Goal: Task Accomplishment & Management: Use online tool/utility

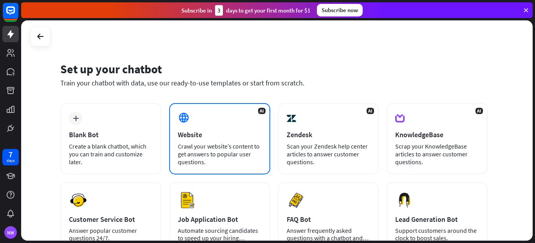
click at [202, 131] on div "Website" at bounding box center [220, 134] width 84 height 9
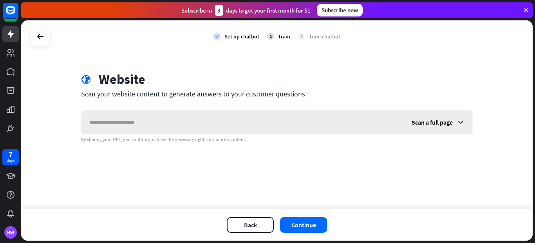
click at [167, 120] on input "text" at bounding box center [243, 123] width 323 height 24
click at [250, 224] on button "Back" at bounding box center [250, 225] width 47 height 16
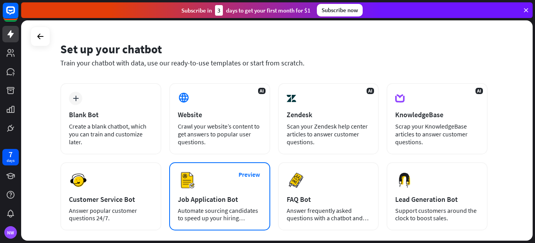
scroll to position [39, 0]
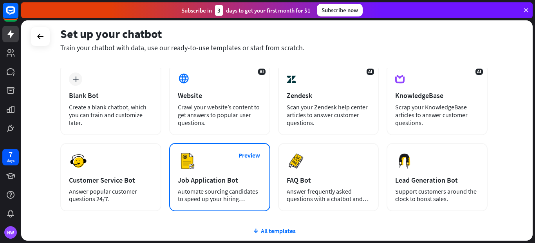
click at [223, 178] on div "Job Application Bot" at bounding box center [220, 180] width 84 height 9
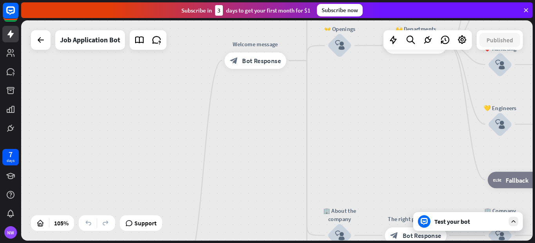
drag, startPoint x: 227, startPoint y: 92, endPoint x: 234, endPoint y: 259, distance: 166.7
click at [234, 243] on html "7 days NW close Product Help First steps Get started with ChatBot Help Center F…" at bounding box center [267, 121] width 535 height 243
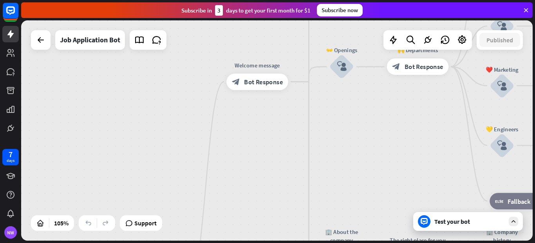
drag, startPoint x: 255, startPoint y: 163, endPoint x: 252, endPoint y: 151, distance: 11.6
click at [252, 151] on div "home_2 Start point Welcome message block_bot_response Bot Response ✨ Main menu …" at bounding box center [277, 130] width 512 height 220
click at [274, 84] on span "Bot Response" at bounding box center [264, 82] width 39 height 8
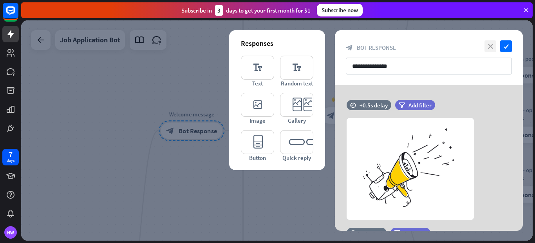
click at [493, 45] on icon "close" at bounding box center [491, 46] width 12 height 12
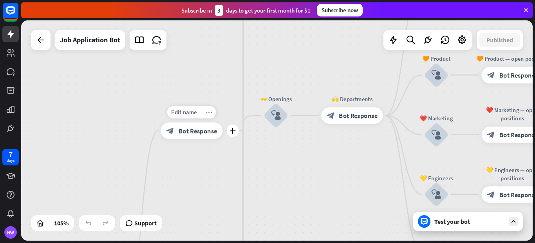
click at [209, 114] on icon "more_horiz" at bounding box center [209, 112] width 7 height 6
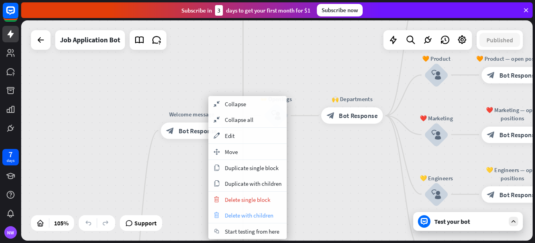
click at [229, 216] on span "Delete with children" at bounding box center [249, 215] width 49 height 7
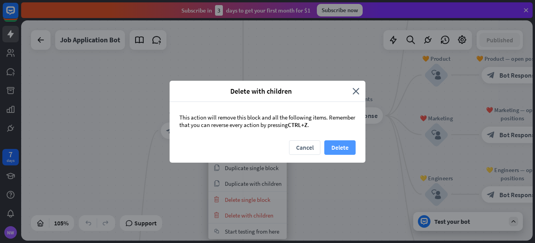
click at [347, 149] on button "Delete" at bounding box center [340, 147] width 31 height 15
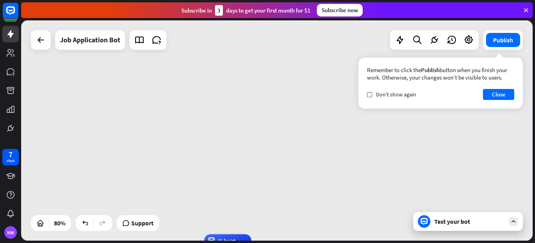
click at [177, 143] on div "home_2 Start point AI Assist block_fallback Default fallback Fallback message b…" at bounding box center [277, 130] width 512 height 220
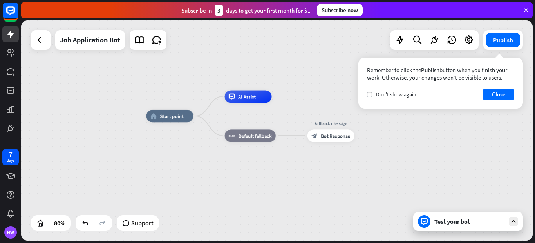
drag, startPoint x: 181, startPoint y: 177, endPoint x: 198, endPoint y: 23, distance: 154.6
click at [199, 24] on div "home_2 Start point AI Assist block_fallback Default fallback Fallback message b…" at bounding box center [277, 130] width 512 height 220
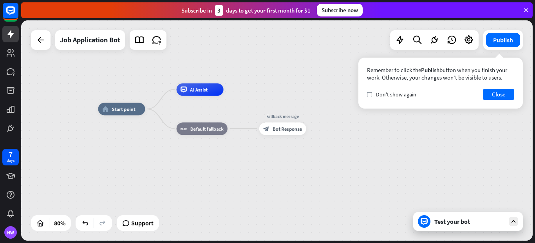
drag, startPoint x: 208, startPoint y: 148, endPoint x: 162, endPoint y: 150, distance: 45.5
click at [162, 150] on div "home_2 Start point AI Assist block_fallback Default fallback Fallback message b…" at bounding box center [303, 197] width 410 height 176
click at [216, 117] on div "more_horiz" at bounding box center [215, 114] width 12 height 9
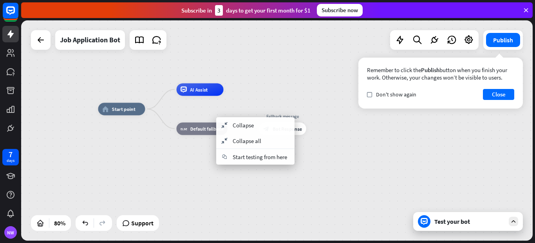
click at [183, 155] on div "home_2 Start point AI Assist block_fallback Default fallback Fallback message b…" at bounding box center [303, 197] width 410 height 176
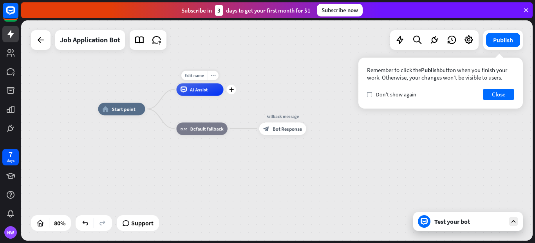
click at [213, 77] on icon "more_horiz" at bounding box center [212, 75] width 5 height 5
click at [222, 96] on div "plus AI Assist" at bounding box center [200, 89] width 47 height 13
click at [294, 116] on icon "more_horiz" at bounding box center [296, 114] width 5 height 5
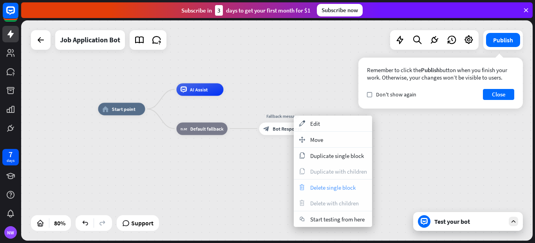
click at [314, 185] on span "Delete single block" at bounding box center [332, 187] width 45 height 7
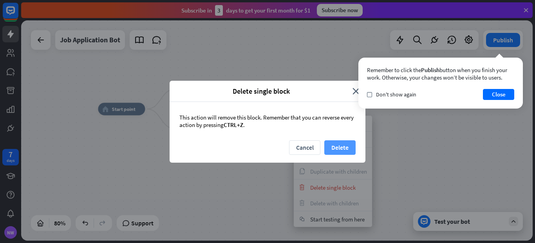
click at [337, 148] on button "Delete" at bounding box center [340, 147] width 31 height 15
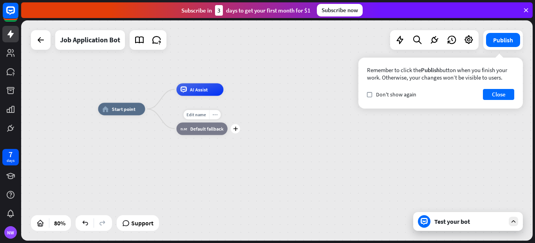
click at [216, 119] on div "more_horiz" at bounding box center [215, 114] width 12 height 9
click at [177, 122] on div "plus block_fallback Default fallback" at bounding box center [202, 128] width 51 height 13
click at [206, 132] on span "Default fallback" at bounding box center [206, 128] width 33 height 6
click at [196, 96] on div "Edit name more_horiz plus AI Assist" at bounding box center [200, 89] width 47 height 13
click at [212, 77] on icon "more_horiz" at bounding box center [212, 75] width 5 height 5
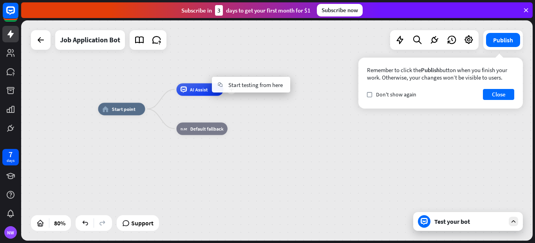
click at [181, 96] on div "plus AI Assist" at bounding box center [200, 89] width 47 height 13
click at [135, 97] on icon "more_horiz" at bounding box center [134, 94] width 5 height 5
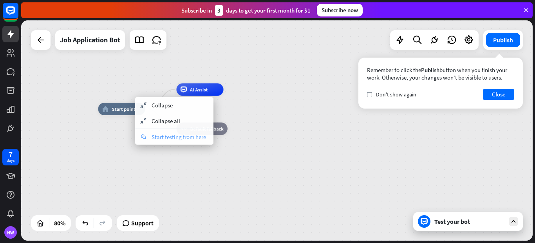
click at [164, 136] on span "Start testing from here" at bounding box center [179, 136] width 54 height 7
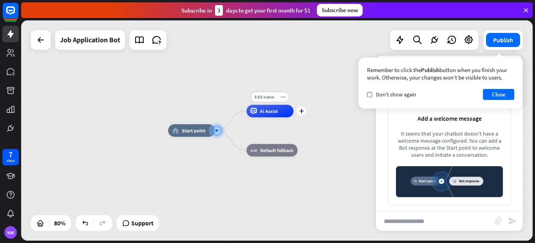
click at [274, 111] on span "AI Assist" at bounding box center [269, 111] width 18 height 6
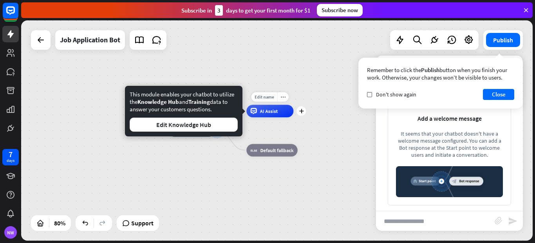
click at [268, 113] on span "AI Assist" at bounding box center [269, 111] width 18 height 6
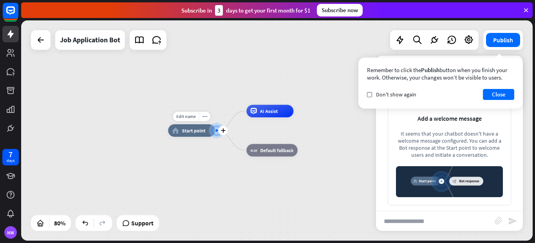
click at [195, 134] on div "home_2 Start point" at bounding box center [191, 130] width 47 height 13
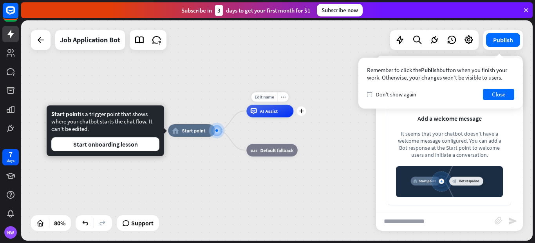
click at [262, 113] on span "AI Assist" at bounding box center [269, 111] width 18 height 6
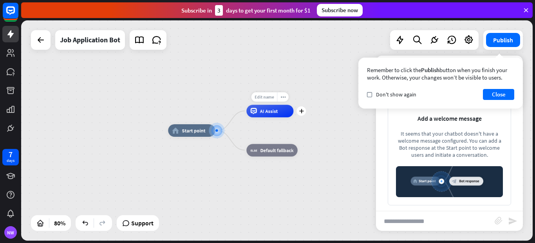
click at [267, 100] on div "Edit name" at bounding box center [265, 96] width 26 height 9
click at [270, 98] on input "text" at bounding box center [270, 97] width 44 height 9
click at [274, 112] on span "AI Assist" at bounding box center [269, 111] width 18 height 6
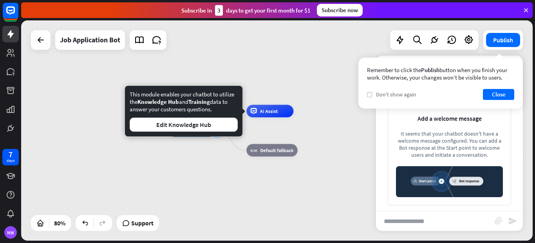
click at [369, 96] on icon "check" at bounding box center [370, 95] width 4 height 4
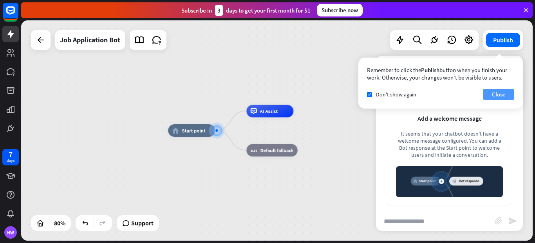
click at [497, 93] on button "Close" at bounding box center [498, 94] width 31 height 11
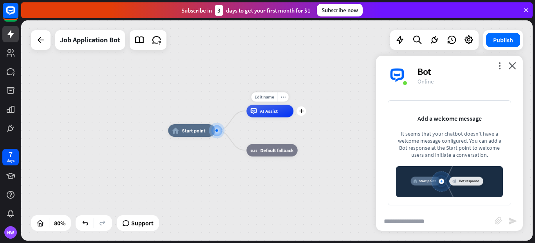
click at [258, 116] on div "AI Assist" at bounding box center [270, 111] width 47 height 13
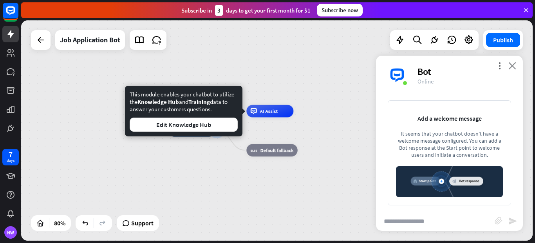
click at [513, 66] on icon "close" at bounding box center [513, 65] width 8 height 7
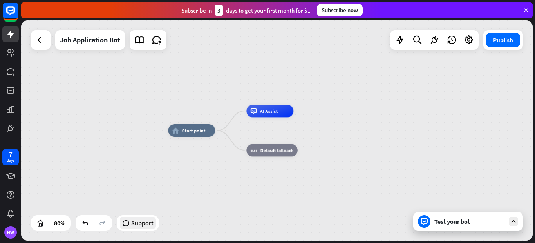
click at [143, 223] on span "Support" at bounding box center [142, 223] width 22 height 13
click at [357, 77] on div "home_2 Start point AI Assist block_fallback Default fallback" at bounding box center [277, 130] width 512 height 220
click at [504, 42] on button "Publish" at bounding box center [503, 40] width 34 height 14
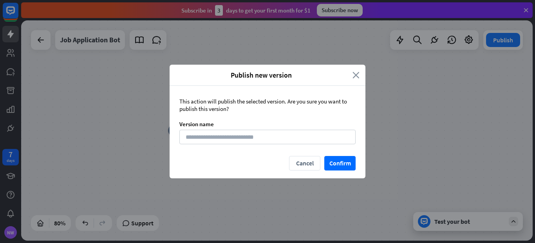
click at [357, 73] on icon "close" at bounding box center [356, 75] width 7 height 9
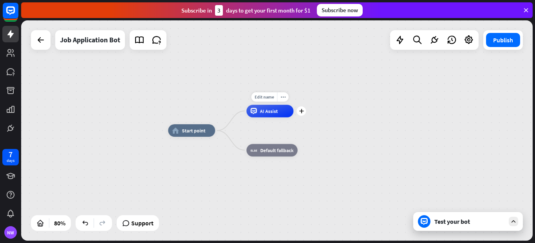
click at [255, 112] on icon at bounding box center [254, 111] width 6 height 6
click at [88, 40] on div "Job Application Bot" at bounding box center [90, 40] width 60 height 20
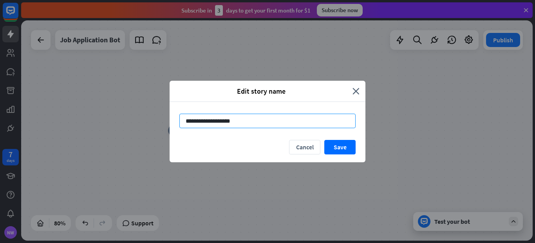
click at [224, 120] on input "**********" at bounding box center [268, 121] width 176 height 15
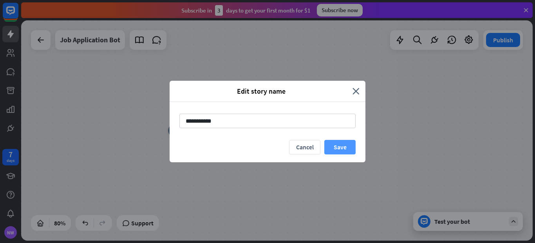
type input "**********"
click at [342, 143] on button "Save" at bounding box center [340, 147] width 31 height 15
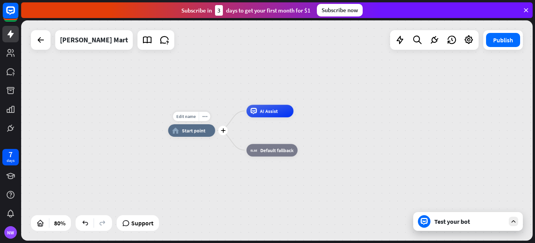
click at [201, 135] on div "home_2 Start point" at bounding box center [191, 130] width 47 height 13
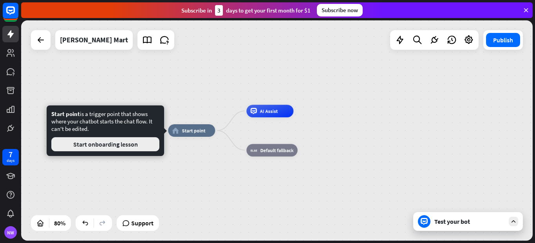
click at [100, 143] on button "Start onboarding lesson" at bounding box center [105, 144] width 108 height 14
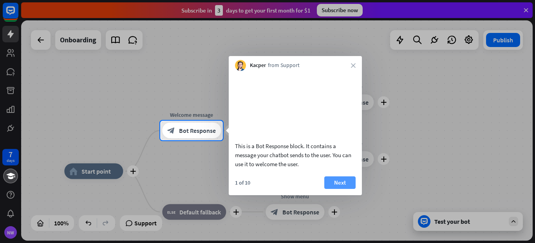
click at [343, 189] on button "Next" at bounding box center [340, 182] width 31 height 13
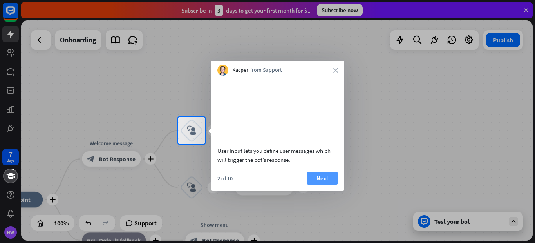
click at [315, 185] on button "Next" at bounding box center [322, 178] width 31 height 13
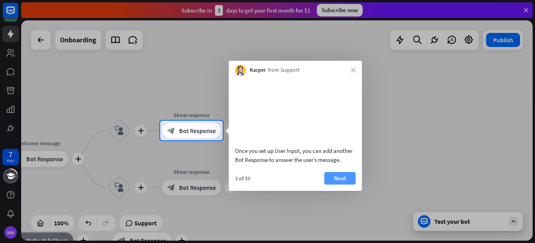
click at [331, 185] on button "Next" at bounding box center [340, 178] width 31 height 13
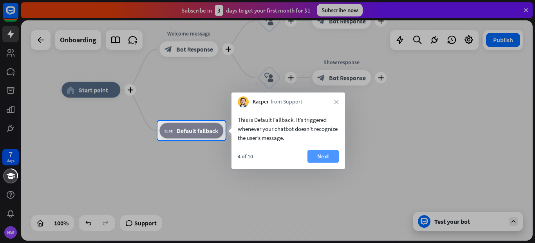
click at [324, 156] on button "Next" at bounding box center [323, 156] width 31 height 13
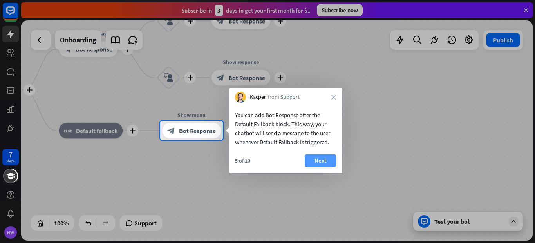
click at [331, 161] on button "Next" at bounding box center [320, 160] width 31 height 13
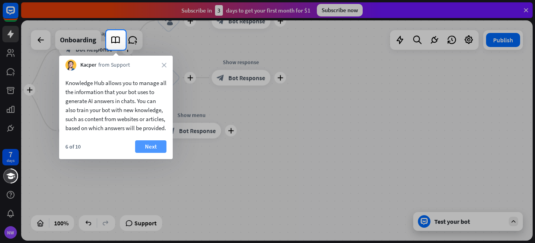
click at [146, 152] on button "Next" at bounding box center [150, 146] width 31 height 13
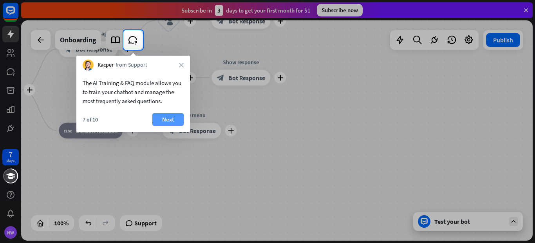
click at [168, 120] on button "Next" at bounding box center [167, 119] width 31 height 13
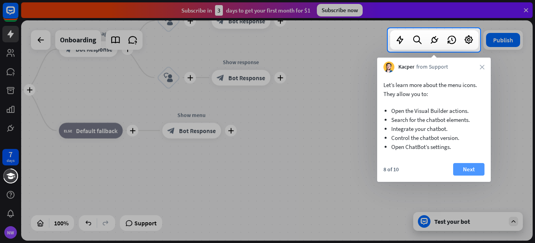
click at [467, 168] on button "Next" at bounding box center [468, 169] width 31 height 13
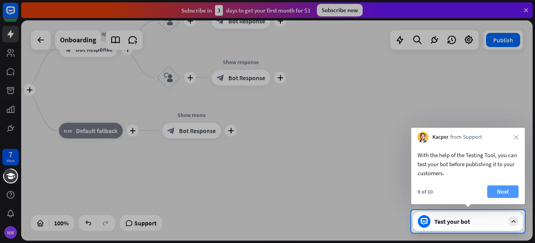
click at [508, 193] on button "Next" at bounding box center [503, 191] width 31 height 13
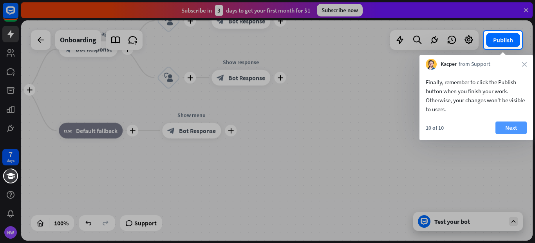
click at [520, 130] on button "Next" at bounding box center [511, 128] width 31 height 13
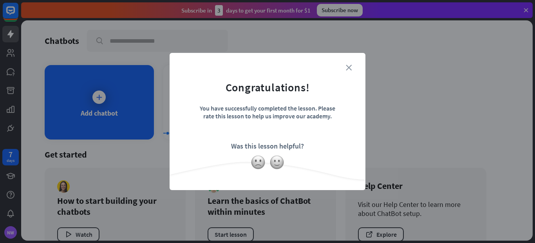
click at [348, 68] on icon "close" at bounding box center [349, 68] width 6 height 6
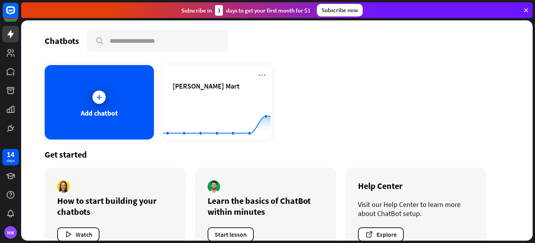
click at [109, 111] on div "Add chatbot" at bounding box center [99, 113] width 37 height 9
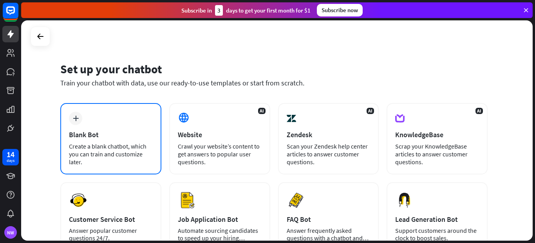
click at [114, 137] on div "Blank Bot" at bounding box center [111, 134] width 84 height 9
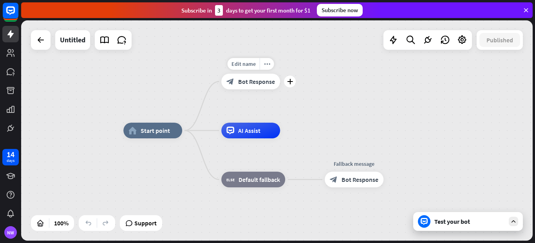
click at [239, 84] on span "Bot Response" at bounding box center [256, 82] width 37 height 8
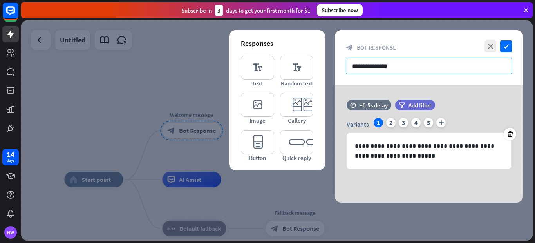
click at [371, 65] on input "**********" at bounding box center [429, 66] width 166 height 17
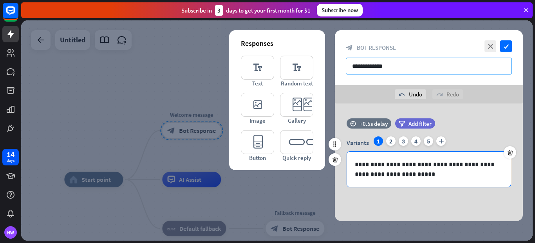
type input "**********"
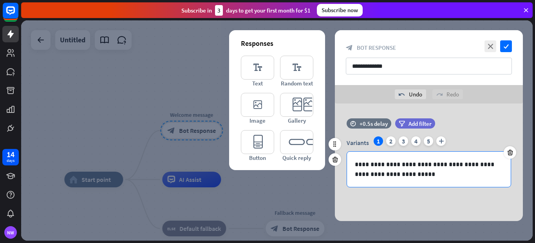
click at [383, 168] on p "**********" at bounding box center [429, 170] width 148 height 20
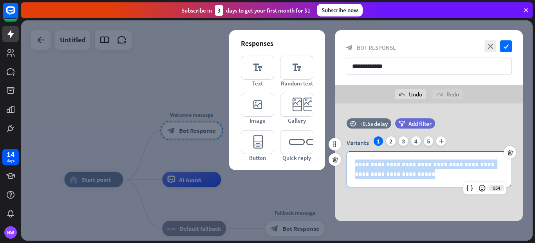
click at [383, 168] on p "**********" at bounding box center [429, 170] width 148 height 20
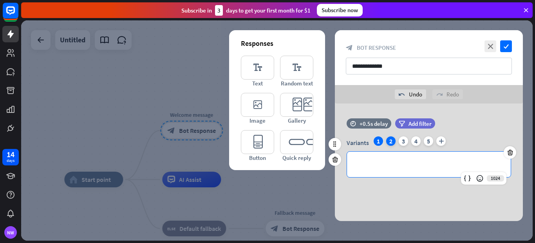
click at [391, 143] on div "2" at bounding box center [390, 140] width 9 height 9
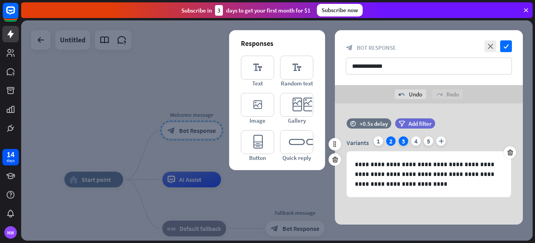
click at [400, 141] on div "3" at bounding box center [403, 140] width 9 height 9
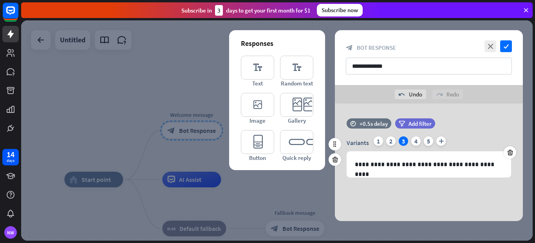
click at [408, 138] on div "Variants 1 2 3 4 5 plus" at bounding box center [429, 142] width 165 height 13
drag, startPoint x: 416, startPoint y: 140, endPoint x: 426, endPoint y: 140, distance: 9.4
click at [418, 140] on div "4" at bounding box center [416, 140] width 9 height 9
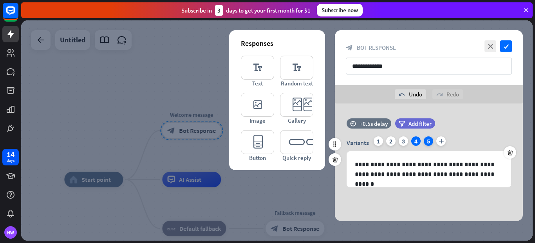
click at [426, 140] on div "5" at bounding box center [428, 140] width 9 height 9
click at [441, 140] on icon "plus" at bounding box center [441, 140] width 9 height 9
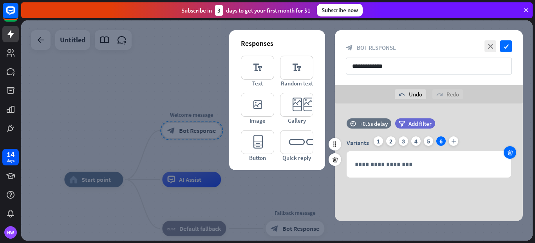
click at [509, 152] on icon at bounding box center [510, 152] width 7 height 7
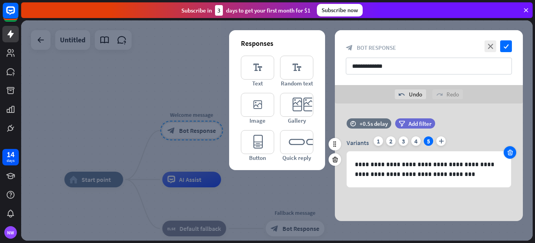
click at [510, 152] on icon at bounding box center [510, 152] width 7 height 7
click at [512, 149] on div at bounding box center [510, 152] width 13 height 13
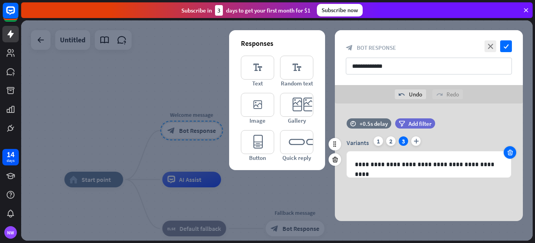
click at [511, 153] on icon at bounding box center [510, 152] width 7 height 7
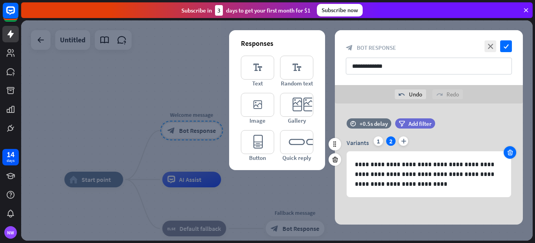
click at [511, 153] on icon at bounding box center [510, 152] width 7 height 7
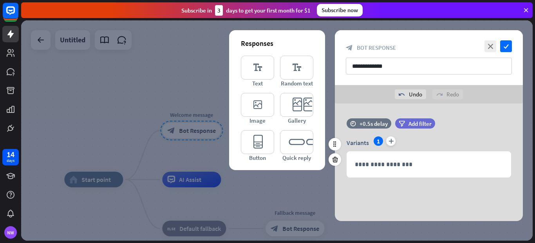
click at [511, 153] on div "**********" at bounding box center [429, 156] width 188 height 41
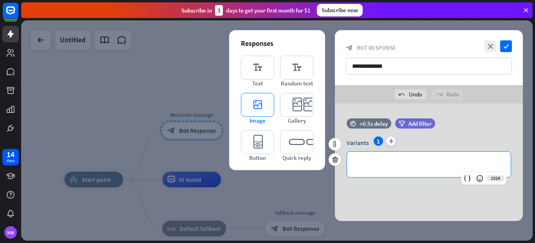
click at [250, 107] on icon "editor_image" at bounding box center [257, 105] width 33 height 24
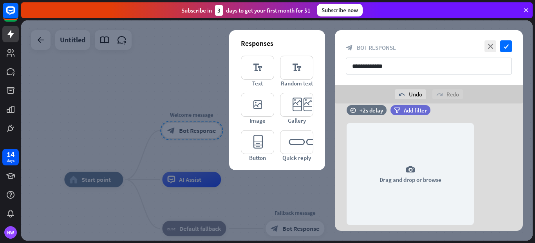
scroll to position [82, 0]
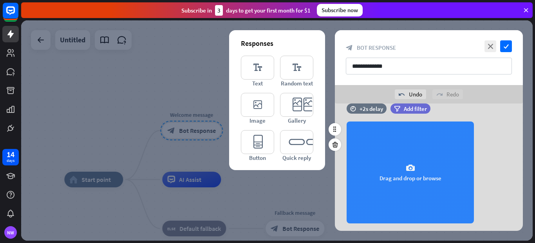
click at [414, 169] on icon "camera" at bounding box center [410, 167] width 9 height 9
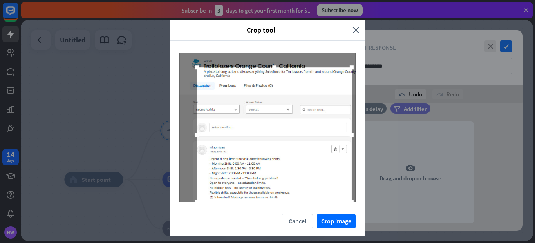
drag, startPoint x: 334, startPoint y: 187, endPoint x: 348, endPoint y: 208, distance: 24.9
click at [348, 208] on div at bounding box center [268, 127] width 196 height 173
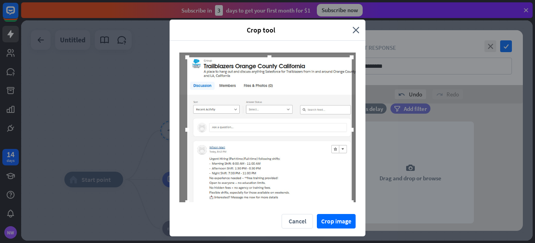
drag, startPoint x: 194, startPoint y: 65, endPoint x: 184, endPoint y: 55, distance: 14.1
click at [185, 55] on div at bounding box center [187, 57] width 4 height 4
drag, startPoint x: 328, startPoint y: 222, endPoint x: 417, endPoint y: 235, distance: 89.5
click at [329, 222] on button "Crop image" at bounding box center [336, 221] width 39 height 15
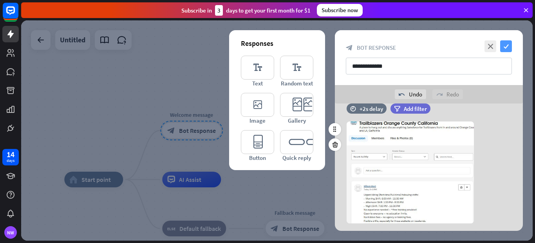
click at [505, 45] on icon "check" at bounding box center [507, 46] width 12 height 12
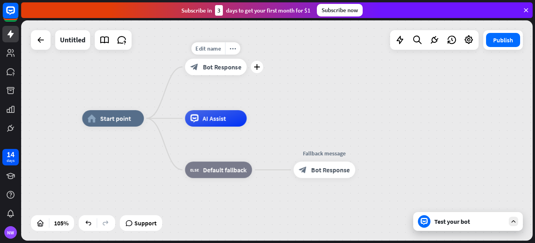
drag, startPoint x: 192, startPoint y: 152, endPoint x: 222, endPoint y: 88, distance: 70.3
click at [222, 75] on div "Edit name more_horiz plus block_bot_response Bot Response" at bounding box center [216, 67] width 62 height 16
click at [221, 69] on span "Bot Response" at bounding box center [222, 67] width 39 height 8
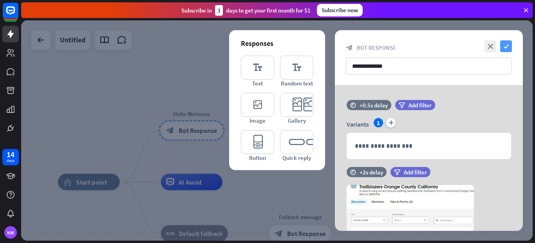
click at [504, 49] on icon "check" at bounding box center [507, 46] width 12 height 12
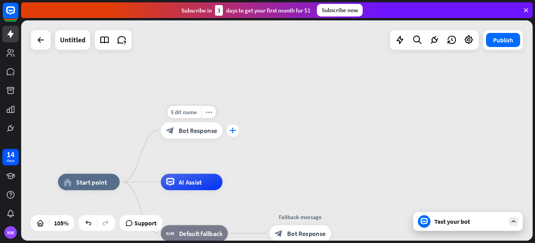
click at [234, 132] on icon "plus" at bounding box center [233, 131] width 6 height 6
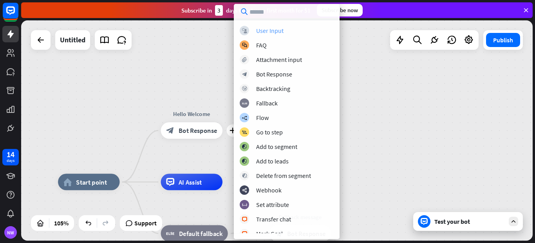
click at [274, 30] on div "User Input" at bounding box center [269, 31] width 27 height 8
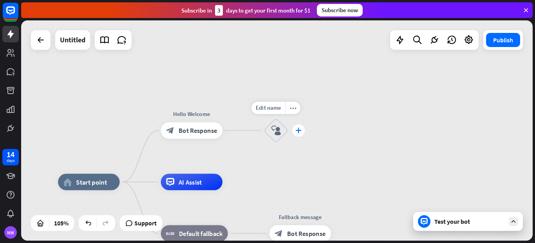
click at [298, 136] on div "plus" at bounding box center [299, 130] width 13 height 13
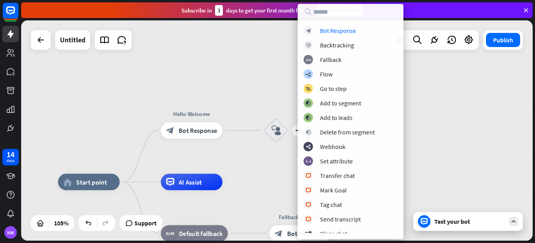
click at [260, 53] on div "home_2 Start point Hello Welcome block_bot_response Bot Response plus block_use…" at bounding box center [277, 130] width 512 height 220
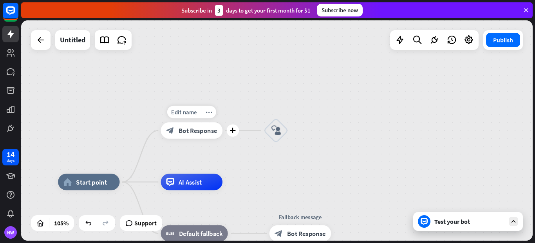
click at [214, 134] on span "Bot Response" at bounding box center [198, 131] width 39 height 8
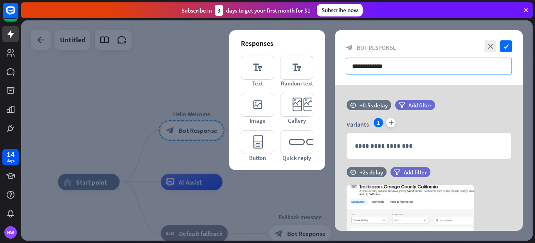
click at [392, 67] on input "**********" at bounding box center [429, 66] width 166 height 17
click at [375, 67] on input "**********" at bounding box center [429, 66] width 166 height 17
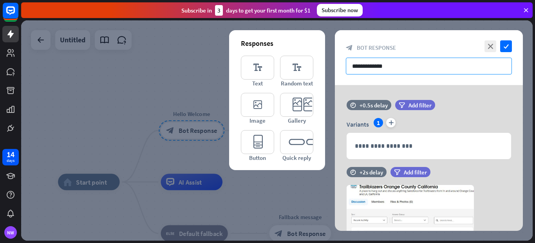
click at [375, 67] on input "**********" at bounding box center [429, 66] width 166 height 17
paste input "**********"
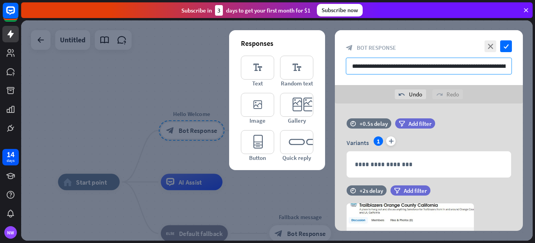
click at [368, 67] on input "**********" at bounding box center [429, 66] width 166 height 17
type input "**********"
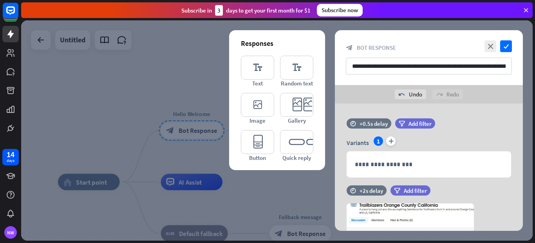
click at [379, 81] on div "**********" at bounding box center [429, 57] width 188 height 55
click at [510, 49] on icon "check" at bounding box center [507, 46] width 12 height 12
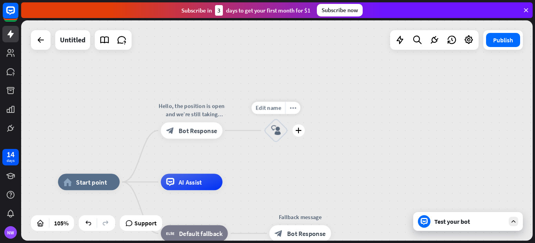
click at [288, 136] on div "Edit name more_horiz plus block_user_input" at bounding box center [276, 130] width 25 height 25
click at [298, 128] on icon "plus" at bounding box center [299, 131] width 6 height 6
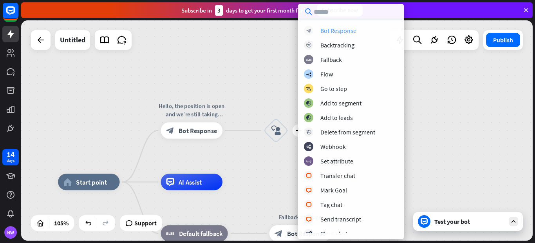
click at [328, 32] on div "Bot Response" at bounding box center [339, 31] width 36 height 8
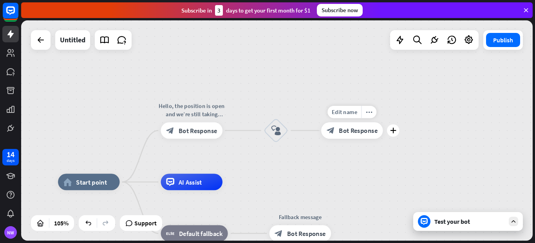
click at [349, 129] on span "Bot Response" at bounding box center [358, 131] width 39 height 8
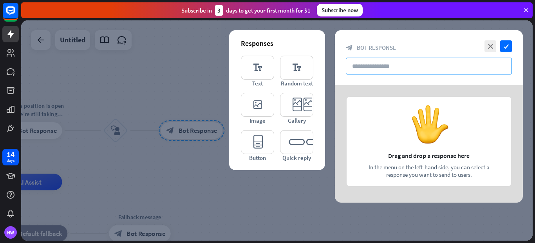
click at [372, 66] on input "text" at bounding box center [429, 66] width 166 height 17
paste input "**********"
type input "**********"
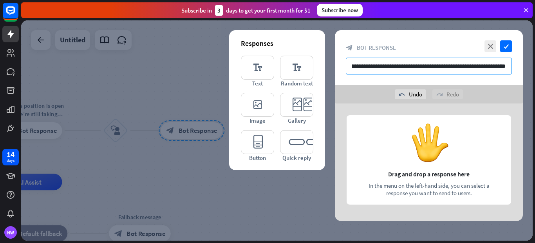
click at [412, 63] on input "**********" at bounding box center [429, 66] width 166 height 17
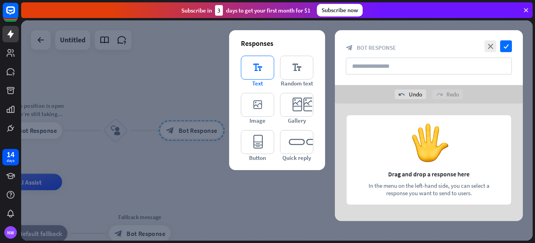
click at [258, 69] on icon "editor_text" at bounding box center [257, 68] width 33 height 24
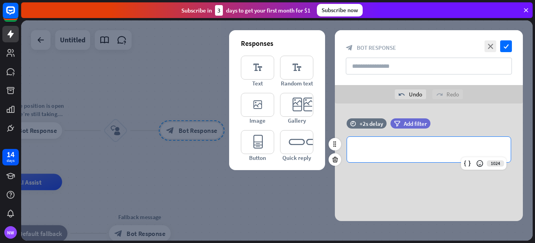
click at [379, 149] on p "**********" at bounding box center [429, 150] width 148 height 10
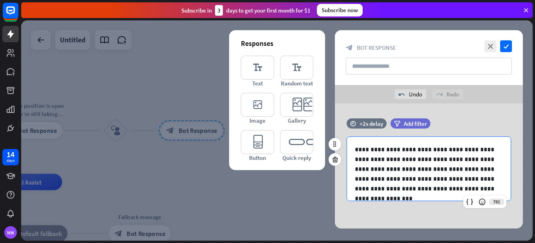
click at [429, 179] on p "**********" at bounding box center [426, 169] width 142 height 49
click at [391, 171] on p "**********" at bounding box center [426, 169] width 142 height 49
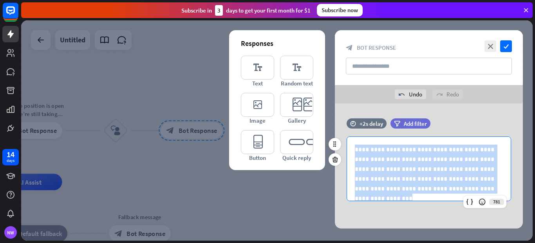
click at [391, 171] on p "**********" at bounding box center [426, 169] width 142 height 49
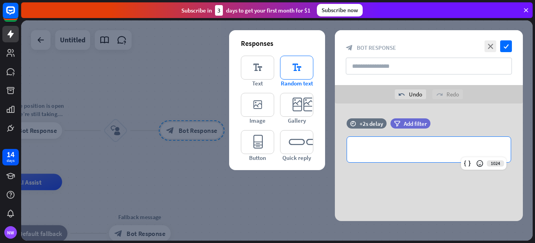
click at [300, 69] on icon "editor_text" at bounding box center [296, 68] width 33 height 24
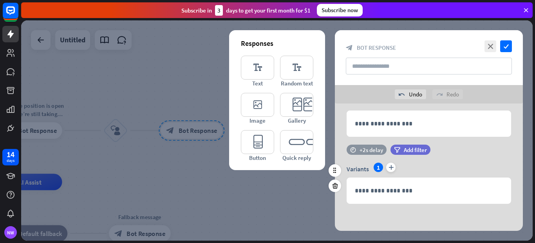
scroll to position [26, 0]
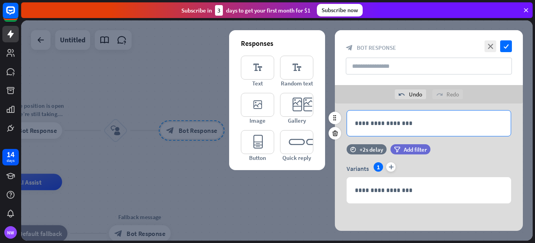
click at [393, 125] on p "**********" at bounding box center [429, 123] width 148 height 10
click at [496, 167] on div "Variants 1 plus" at bounding box center [429, 168] width 165 height 13
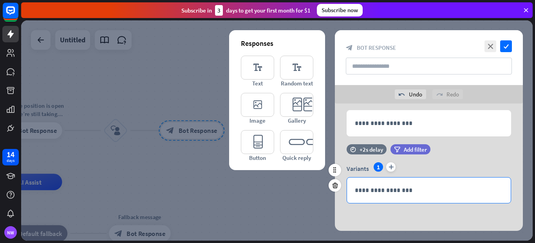
click at [466, 186] on p "**********" at bounding box center [429, 190] width 148 height 10
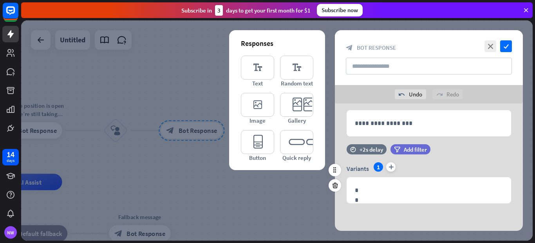
click at [429, 162] on div "Variants 1 plus" at bounding box center [429, 168] width 165 height 13
click at [336, 184] on icon at bounding box center [335, 185] width 7 height 7
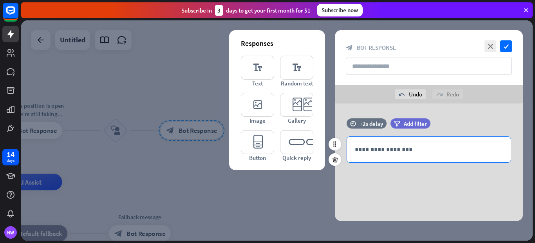
click at [360, 144] on div "**********" at bounding box center [429, 149] width 164 height 25
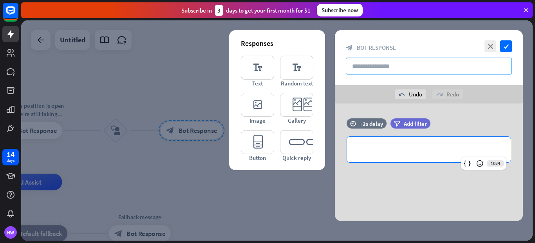
click at [390, 66] on input "text" at bounding box center [429, 66] width 166 height 17
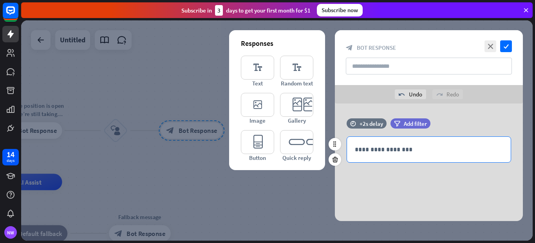
click at [374, 149] on p "**********" at bounding box center [429, 150] width 148 height 10
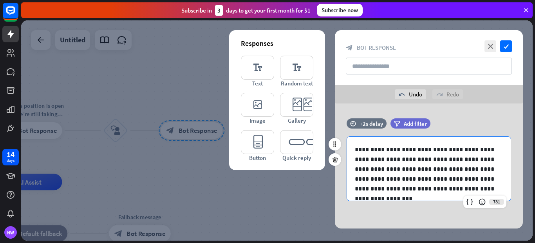
click at [453, 190] on p "**********" at bounding box center [426, 169] width 142 height 49
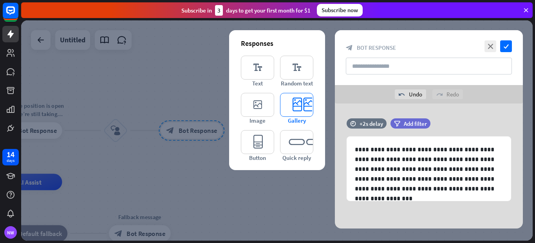
drag, startPoint x: 317, startPoint y: 114, endPoint x: 304, endPoint y: 118, distance: 13.5
click at [316, 115] on div "Responses editor_text Text editor_text Random text editor_image Image editor_ca…" at bounding box center [277, 100] width 96 height 140
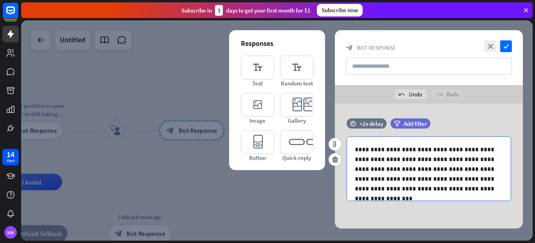
click at [392, 174] on p "**********" at bounding box center [426, 169] width 142 height 49
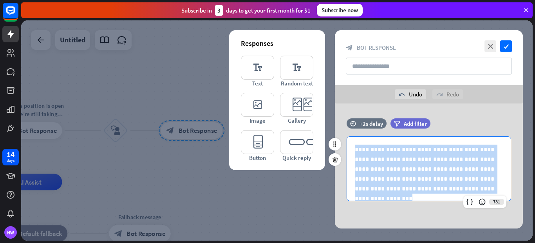
click at [392, 174] on p "**********" at bounding box center [426, 169] width 142 height 49
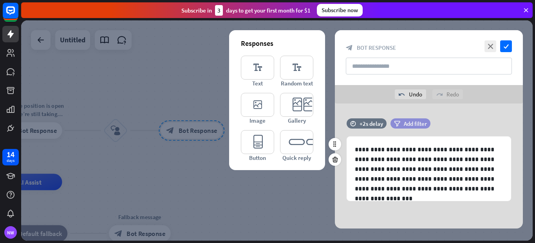
click at [412, 125] on span "Add filter" at bounding box center [415, 123] width 23 height 7
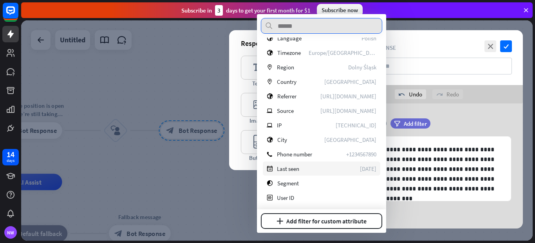
scroll to position [127, 0]
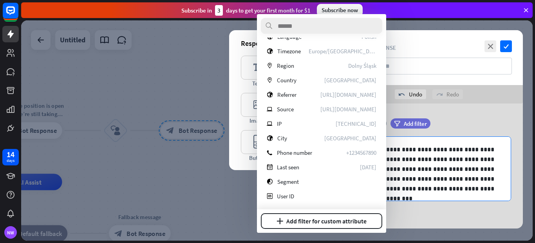
click at [447, 193] on p "**********" at bounding box center [426, 169] width 142 height 49
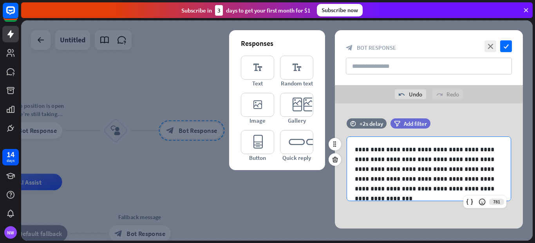
click at [447, 193] on p "**********" at bounding box center [426, 169] width 142 height 49
click at [453, 189] on p "**********" at bounding box center [426, 169] width 142 height 49
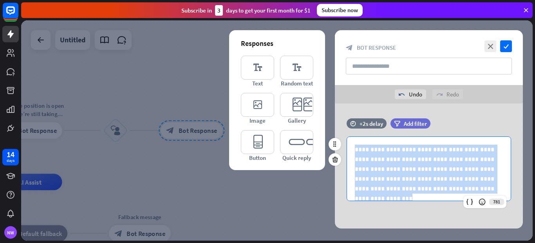
drag, startPoint x: 455, startPoint y: 189, endPoint x: 374, endPoint y: 161, distance: 85.8
click at [374, 161] on p "**********" at bounding box center [426, 169] width 142 height 49
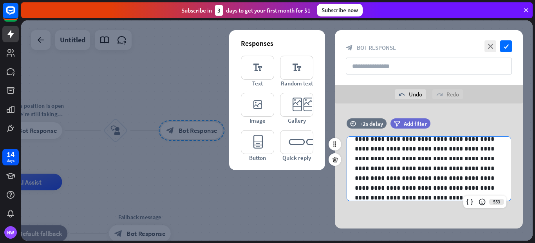
scroll to position [43, 0]
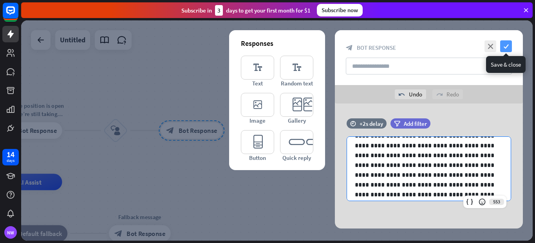
click at [505, 44] on icon "check" at bounding box center [507, 46] width 12 height 12
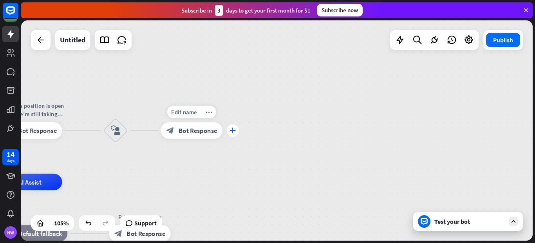
click at [233, 132] on icon "plus" at bounding box center [233, 131] width 6 height 6
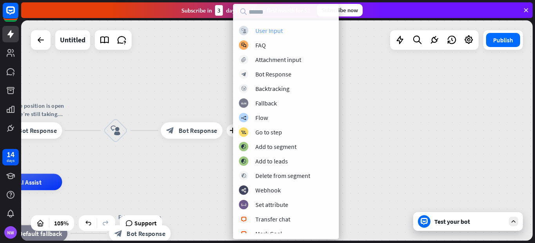
click at [273, 32] on div "User Input" at bounding box center [269, 31] width 27 height 8
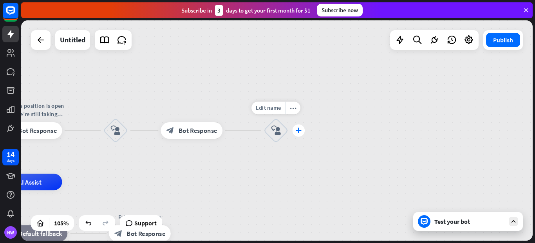
click at [297, 130] on icon "plus" at bounding box center [299, 131] width 6 height 6
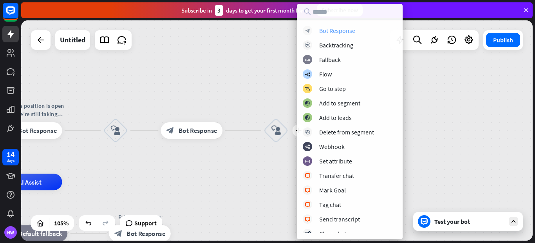
click at [336, 32] on div "Bot Response" at bounding box center [337, 31] width 36 height 8
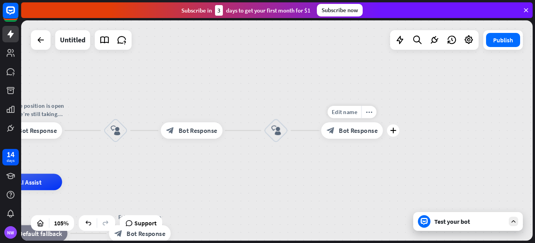
click at [365, 131] on span "Bot Response" at bounding box center [358, 131] width 39 height 8
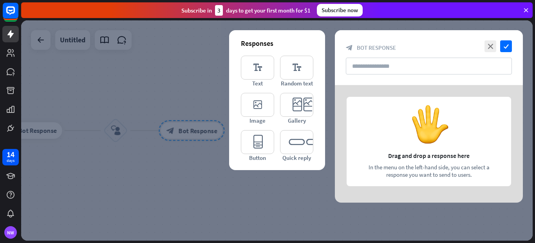
click at [385, 129] on div at bounding box center [429, 144] width 188 height 118
click at [263, 68] on icon "editor_text" at bounding box center [257, 68] width 33 height 24
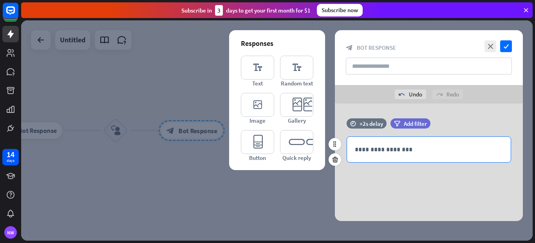
click at [376, 149] on p "**********" at bounding box center [429, 150] width 148 height 10
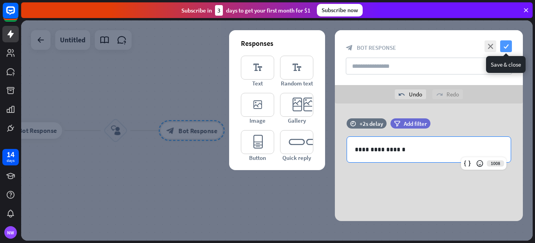
click at [506, 48] on icon "check" at bounding box center [507, 46] width 12 height 12
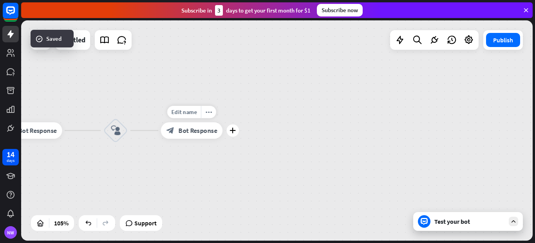
click at [223, 137] on div "Edit name more_horiz plus block_bot_response Bot Response" at bounding box center [192, 130] width 62 height 16
click at [233, 131] on icon "plus" at bounding box center [233, 131] width 6 height 6
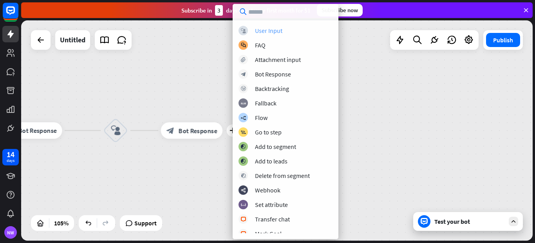
click at [268, 28] on div "User Input" at bounding box center [268, 31] width 27 height 8
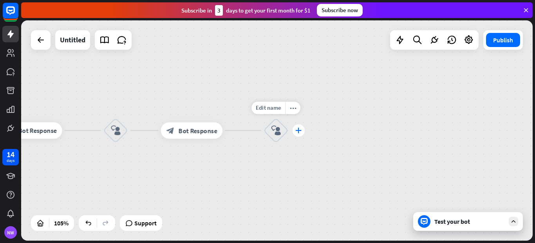
click at [302, 135] on div "plus" at bounding box center [299, 130] width 13 height 13
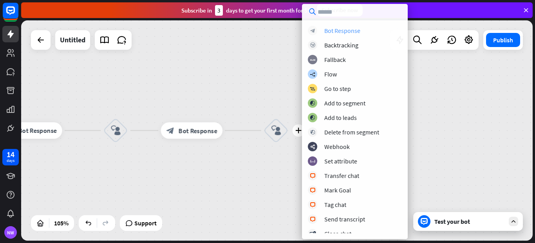
click at [339, 31] on div "Bot Response" at bounding box center [343, 31] width 36 height 8
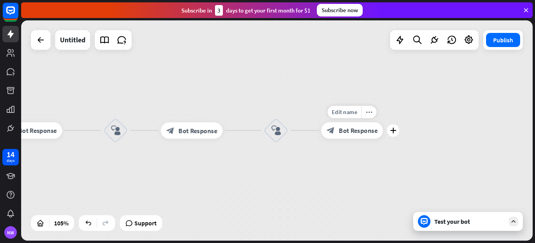
click at [363, 131] on span "Bot Response" at bounding box center [358, 131] width 39 height 8
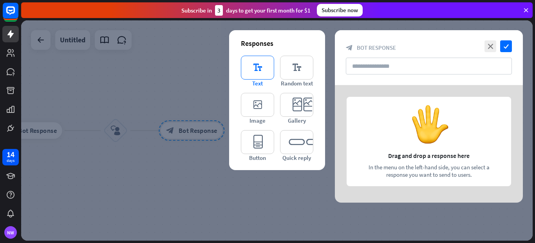
click at [247, 69] on icon "editor_text" at bounding box center [257, 68] width 33 height 24
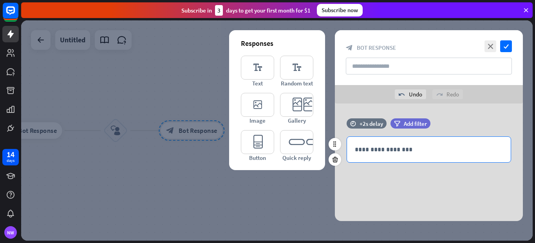
click at [391, 152] on p "**********" at bounding box center [429, 150] width 148 height 10
click at [475, 123] on div "time +2s delay filter Add filter" at bounding box center [429, 127] width 188 height 18
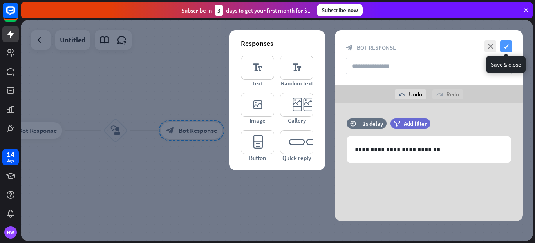
click at [504, 45] on icon "check" at bounding box center [507, 46] width 12 height 12
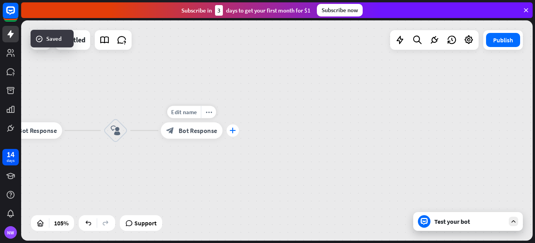
click at [232, 134] on div "plus" at bounding box center [233, 130] width 13 height 13
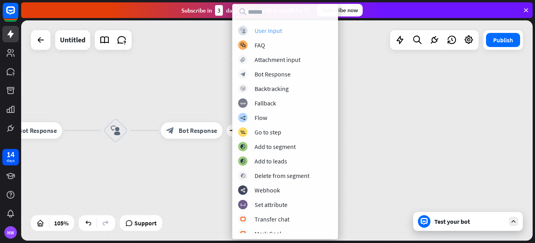
click at [268, 27] on div "User Input" at bounding box center [268, 31] width 27 height 8
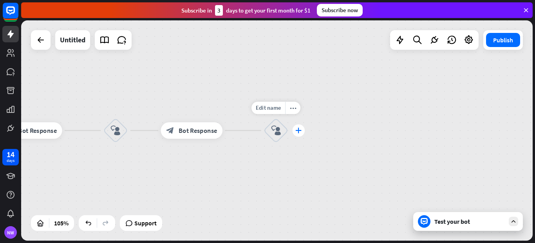
click at [300, 130] on icon "plus" at bounding box center [299, 131] width 6 height 6
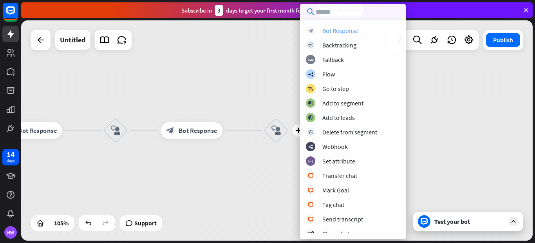
click at [333, 33] on div "Bot Response" at bounding box center [341, 31] width 36 height 8
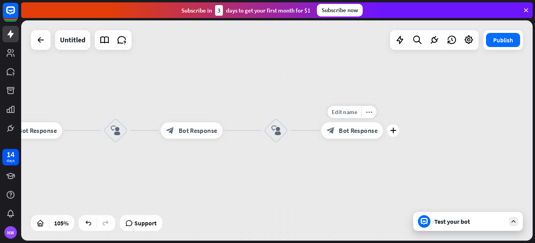
click at [358, 132] on span "Bot Response" at bounding box center [358, 131] width 39 height 8
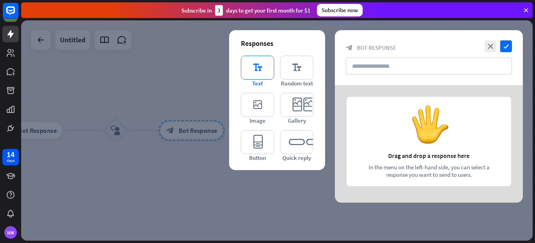
click at [265, 69] on icon "editor_text" at bounding box center [257, 68] width 33 height 24
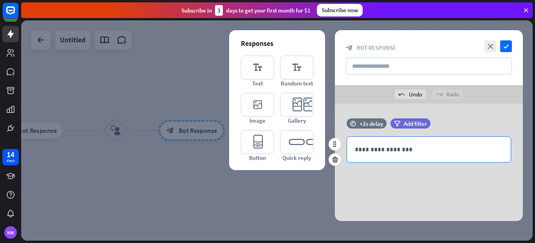
click at [385, 152] on p "**********" at bounding box center [429, 150] width 148 height 10
click at [406, 123] on span "Add filter" at bounding box center [415, 123] width 23 height 7
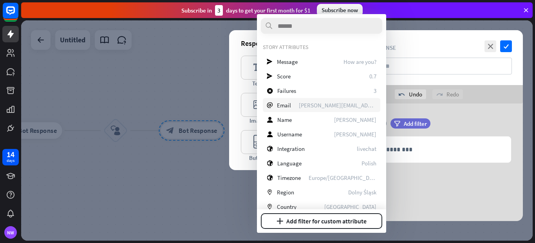
click at [320, 103] on div "email Email [PERSON_NAME][EMAIL_ADDRESS][DOMAIN_NAME]" at bounding box center [322, 105] width 118 height 14
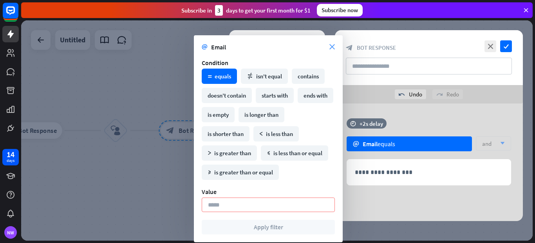
click at [335, 47] on icon "close" at bounding box center [332, 46] width 5 height 5
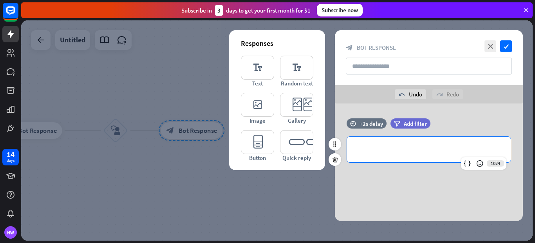
click at [385, 149] on p "**********" at bounding box center [429, 150] width 148 height 10
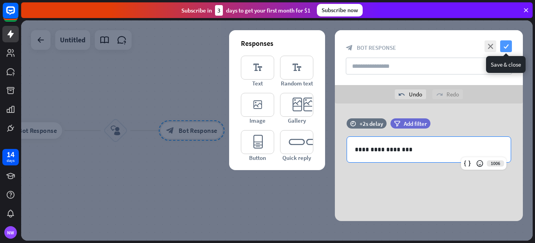
click at [509, 47] on icon "check" at bounding box center [507, 46] width 12 height 12
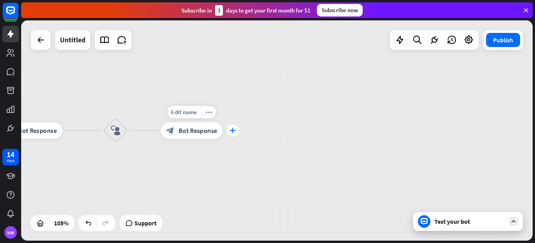
click at [231, 131] on icon "plus" at bounding box center [233, 131] width 6 height 6
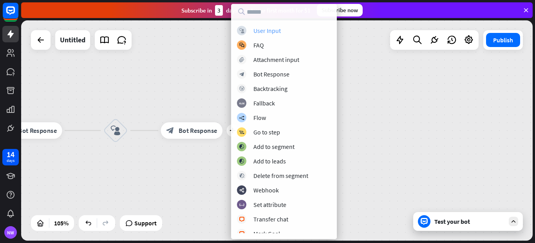
click at [269, 29] on div "User Input" at bounding box center [267, 31] width 27 height 8
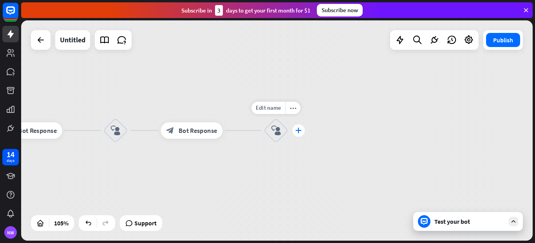
click at [298, 132] on icon "plus" at bounding box center [299, 131] width 6 height 6
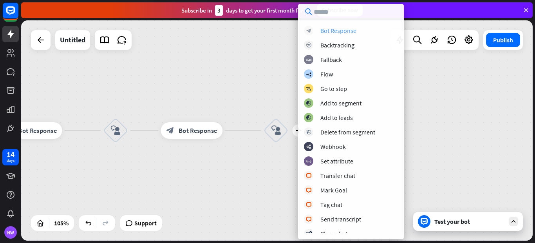
click at [339, 29] on div "Bot Response" at bounding box center [339, 31] width 36 height 8
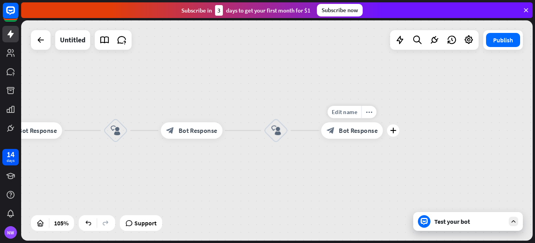
click at [350, 132] on span "Bot Response" at bounding box center [358, 131] width 39 height 8
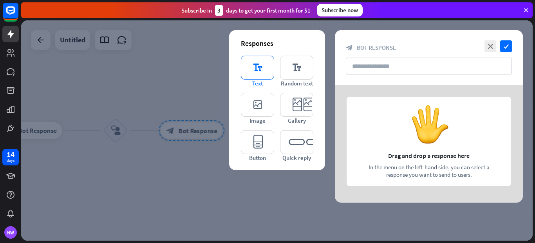
click at [268, 67] on icon "editor_text" at bounding box center [257, 68] width 33 height 24
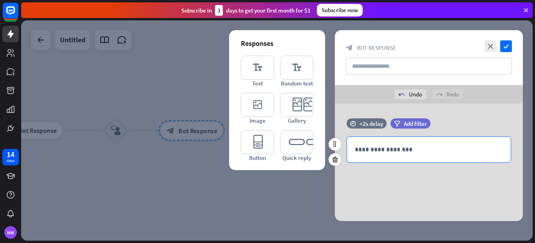
click at [375, 149] on p "**********" at bounding box center [429, 150] width 148 height 10
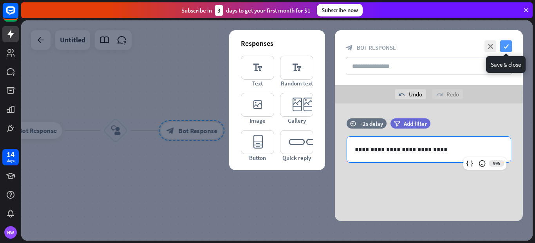
click at [505, 45] on icon "check" at bounding box center [507, 46] width 12 height 12
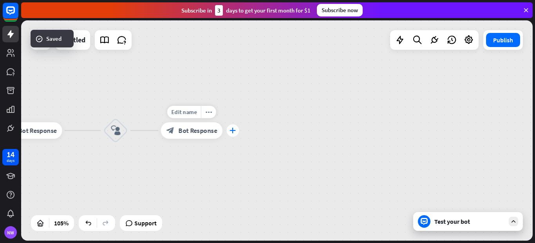
click at [232, 133] on icon "plus" at bounding box center [233, 131] width 6 height 6
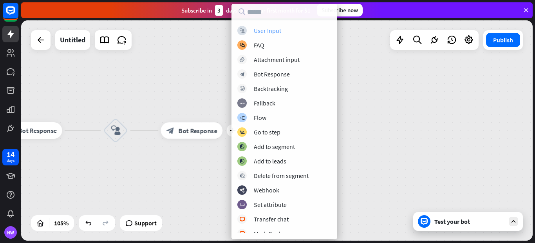
click at [279, 30] on div "User Input" at bounding box center [267, 31] width 27 height 8
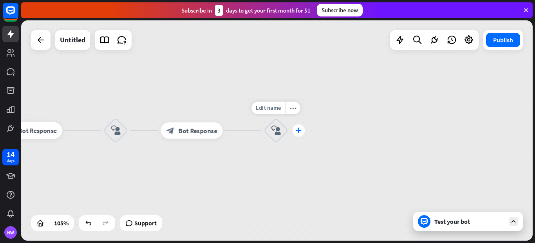
click at [299, 133] on icon "plus" at bounding box center [299, 131] width 6 height 6
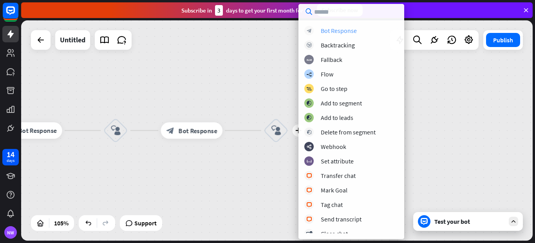
click at [345, 26] on div "block_bot_response Bot Response" at bounding box center [352, 30] width 94 height 9
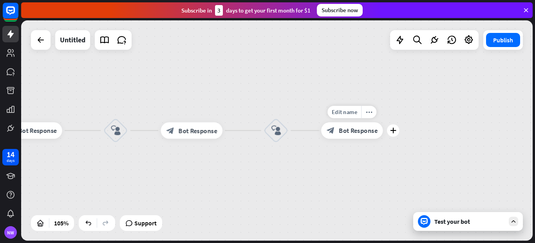
click at [365, 131] on span "Bot Response" at bounding box center [358, 131] width 39 height 8
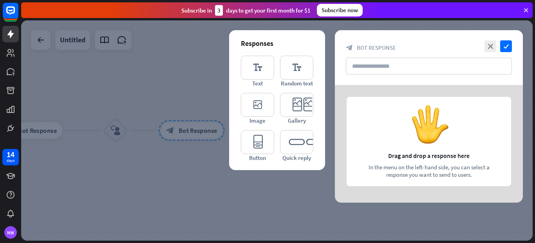
drag, startPoint x: 268, startPoint y: 69, endPoint x: 361, endPoint y: 116, distance: 105.0
click at [269, 69] on icon "editor_text" at bounding box center [257, 68] width 33 height 24
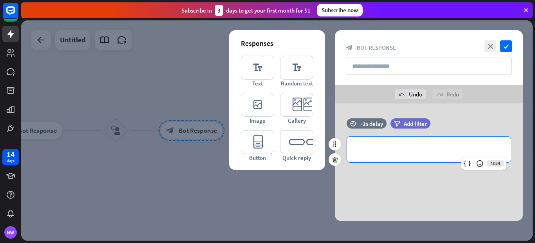
click at [387, 151] on p "**********" at bounding box center [429, 150] width 148 height 10
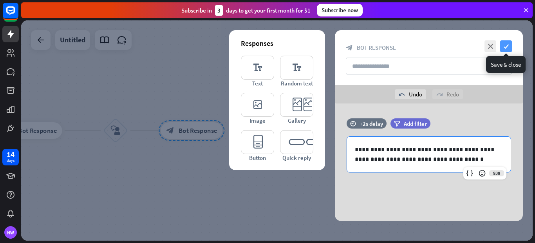
click at [506, 47] on icon "check" at bounding box center [507, 46] width 12 height 12
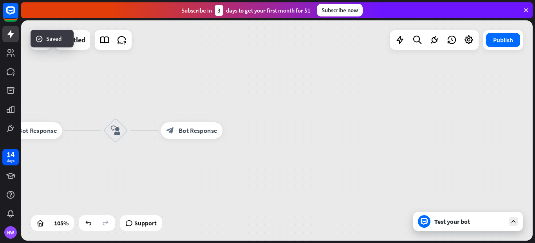
click at [288, 127] on div "home_2 Start point Hello, the position is open and we’re still taking applicati…" at bounding box center [277, 130] width 512 height 220
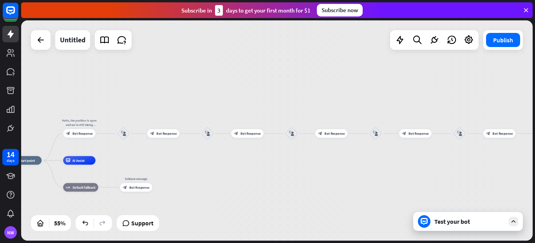
drag, startPoint x: 104, startPoint y: 160, endPoint x: 406, endPoint y: 169, distance: 301.9
click at [406, 169] on div "home_2 Start point Hello, the position is open and we’re still taking applicati…" at bounding box center [277, 130] width 512 height 220
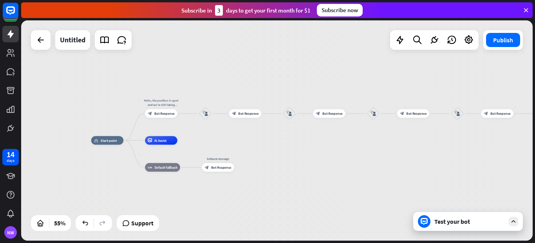
drag, startPoint x: 215, startPoint y: 172, endPoint x: 296, endPoint y: 152, distance: 82.8
click at [296, 152] on div "home_2 Start point Hello, the position is open and we’re still taking applicati…" at bounding box center [231, 200] width 281 height 121
click at [496, 43] on button "Publish" at bounding box center [503, 40] width 34 height 14
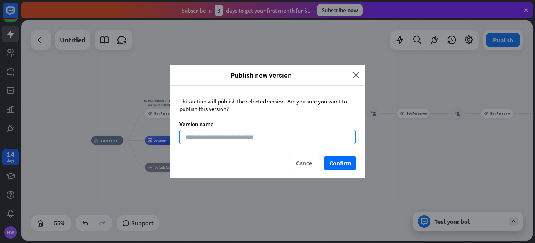
click at [219, 136] on input at bounding box center [268, 137] width 176 height 15
click at [339, 165] on button "Confirm" at bounding box center [340, 163] width 31 height 15
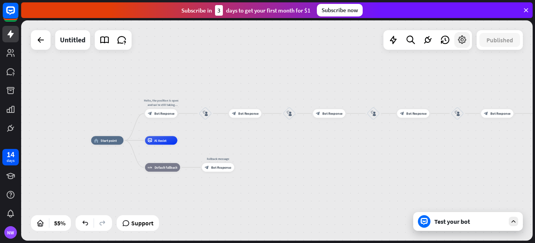
click at [464, 41] on icon at bounding box center [462, 40] width 10 height 10
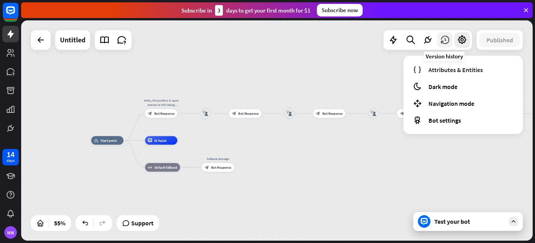
click at [442, 39] on icon at bounding box center [445, 40] width 10 height 10
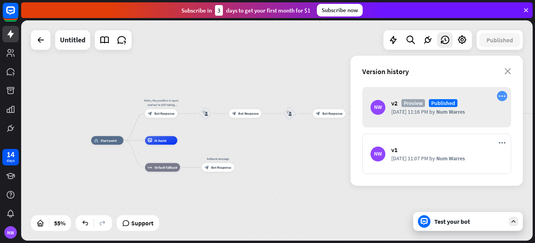
click at [502, 95] on icon "more_horiz" at bounding box center [502, 96] width 7 height 7
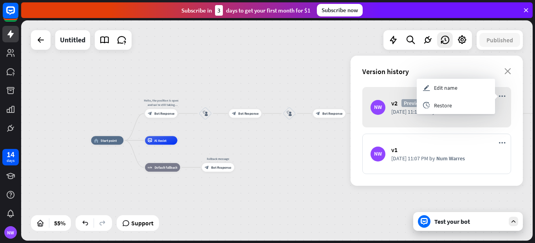
click at [489, 121] on div "NW v2 [GEOGRAPHIC_DATA] Published [DATE] 11:16 PM by Num Warres" at bounding box center [437, 107] width 149 height 40
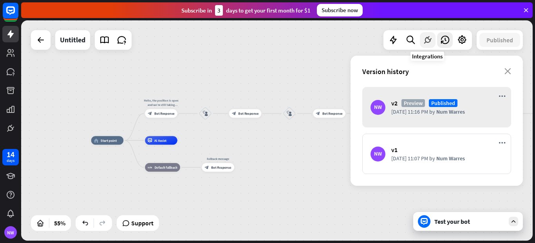
click at [430, 41] on icon at bounding box center [428, 40] width 10 height 10
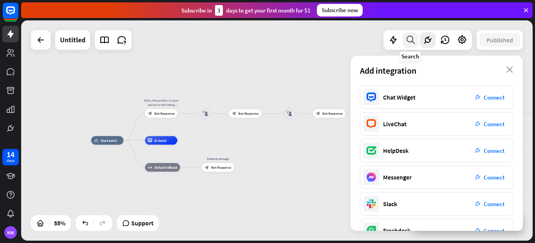
click at [411, 41] on icon at bounding box center [411, 40] width 11 height 10
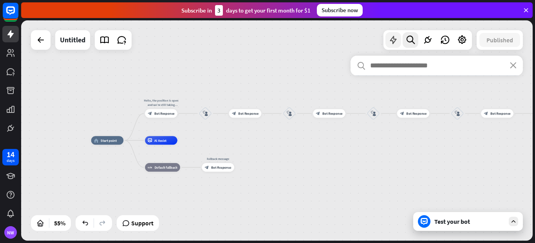
click at [394, 42] on icon at bounding box center [393, 40] width 10 height 10
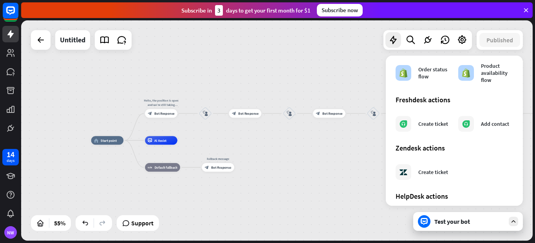
scroll to position [482, 0]
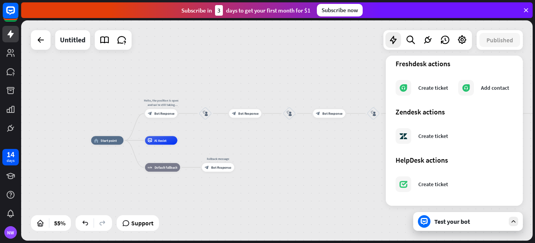
click at [364, 57] on div "home_2 Start point Hello, the position is open and we’re still taking applicati…" at bounding box center [277, 130] width 512 height 220
click at [11, 68] on icon at bounding box center [11, 71] width 8 height 7
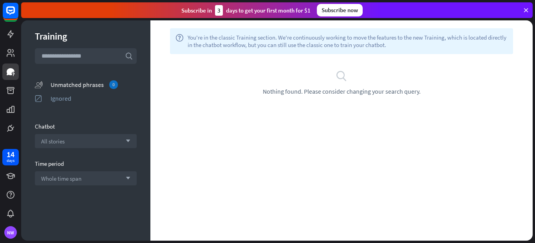
click at [87, 84] on div "Unmatched phrases 0" at bounding box center [94, 84] width 86 height 9
click at [200, 87] on div "search Nothing found. Please consider changing your search query." at bounding box center [341, 82] width 359 height 25
click at [13, 106] on icon at bounding box center [11, 109] width 8 height 7
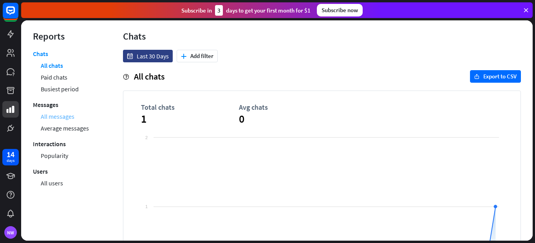
click at [62, 116] on link "All messages" at bounding box center [58, 117] width 34 height 12
click at [155, 112] on span "1" at bounding box center [190, 119] width 98 height 14
click at [54, 65] on link "All chats" at bounding box center [52, 66] width 22 height 12
click at [9, 128] on icon at bounding box center [10, 127] width 5 height 5
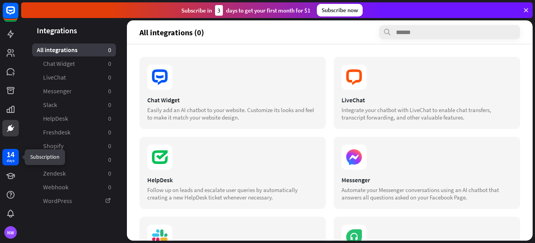
click at [10, 157] on div "14" at bounding box center [11, 154] width 8 height 7
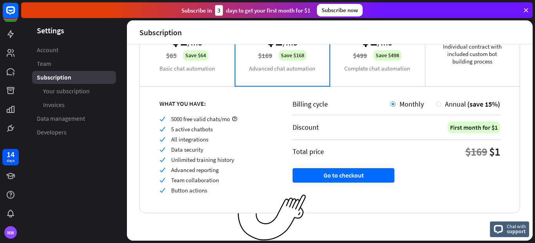
scroll to position [89, 0]
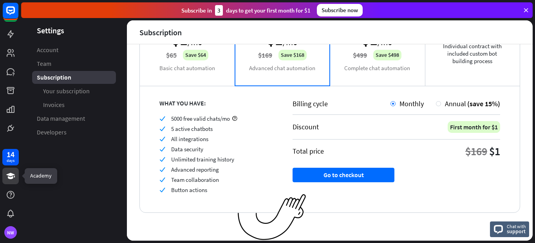
click at [9, 178] on icon at bounding box center [10, 176] width 9 height 6
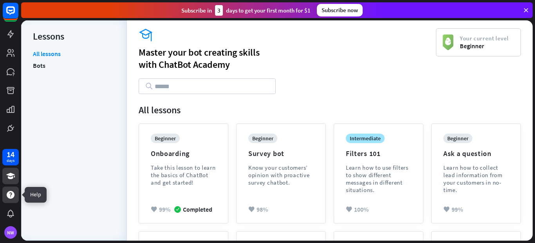
click at [9, 198] on icon at bounding box center [11, 195] width 8 height 8
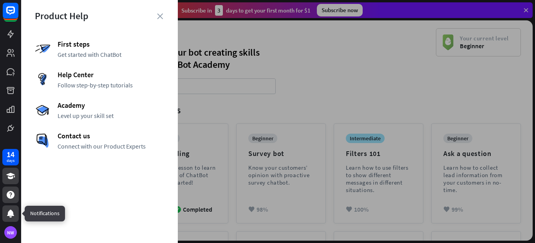
click at [12, 216] on icon at bounding box center [10, 214] width 7 height 8
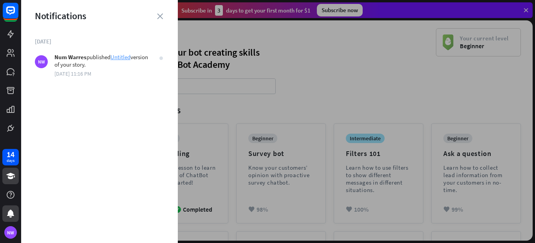
click at [126, 55] on link "Untitled" at bounding box center [121, 56] width 20 height 7
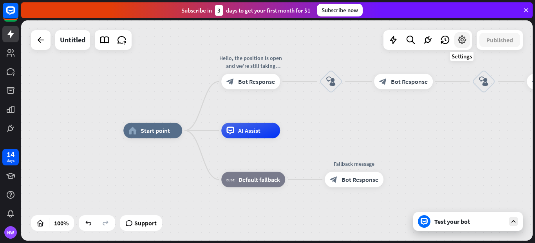
click at [459, 44] on icon at bounding box center [462, 40] width 10 height 10
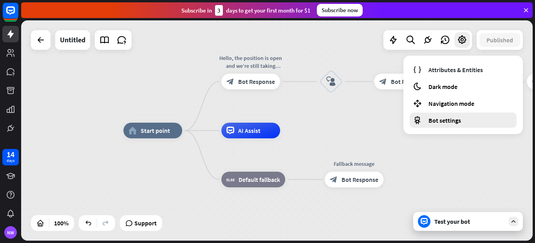
click at [446, 119] on span "Bot settings" at bounding box center [445, 120] width 33 height 8
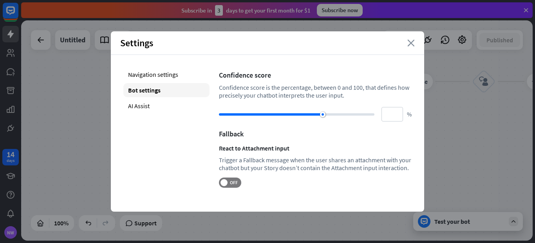
click at [411, 41] on icon "close" at bounding box center [411, 43] width 7 height 7
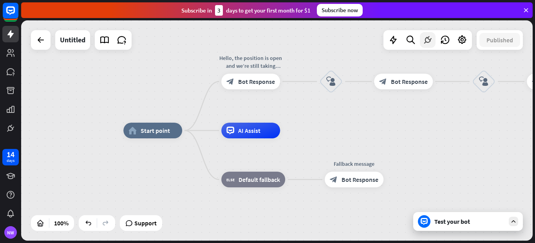
click at [424, 40] on icon at bounding box center [428, 40] width 10 height 10
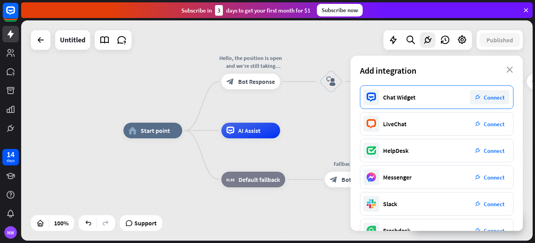
click at [498, 96] on span "Connect" at bounding box center [494, 97] width 21 height 7
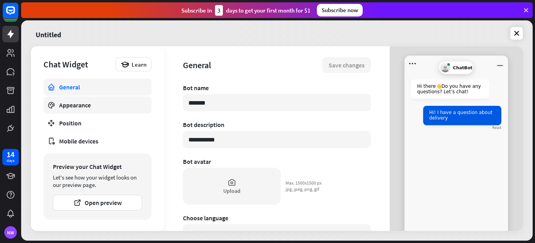
click at [82, 102] on div "Appearance" at bounding box center [97, 105] width 77 height 8
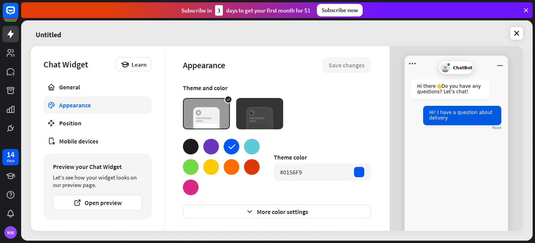
scroll to position [189, 0]
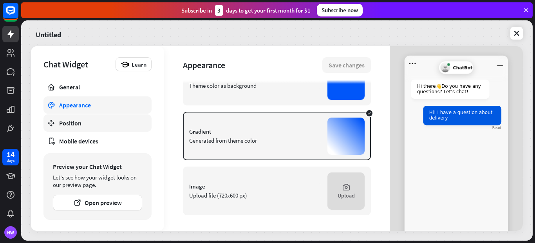
click at [80, 126] on div "Position" at bounding box center [97, 123] width 77 height 8
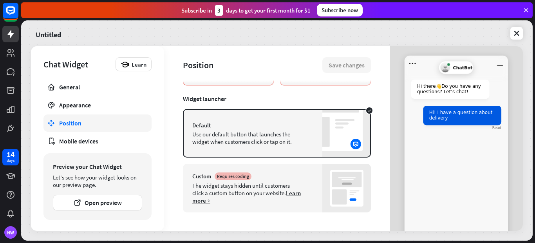
scroll to position [74, 0]
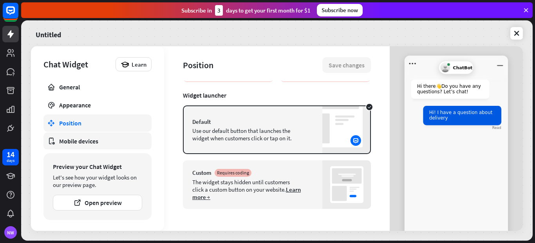
click at [68, 145] on div "Mobile devices" at bounding box center [97, 141] width 77 height 8
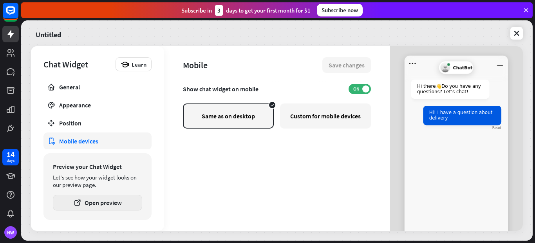
click at [80, 202] on icon "button" at bounding box center [77, 203] width 8 height 8
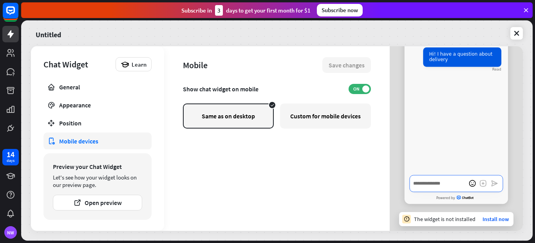
click at [437, 183] on textarea "Write a message…" at bounding box center [456, 183] width 93 height 17
click at [489, 218] on link "Install now" at bounding box center [496, 219] width 26 height 7
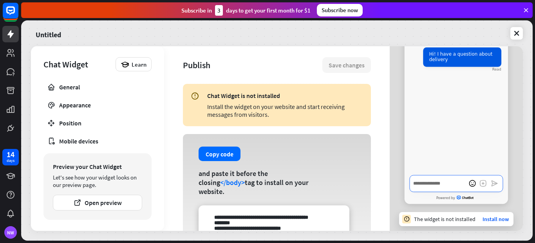
click at [443, 185] on textarea "Write a message…" at bounding box center [456, 183] width 93 height 17
click at [443, 184] on textarea "Write a message…" at bounding box center [456, 183] width 93 height 17
type textarea "*"
click at [515, 35] on icon at bounding box center [517, 33] width 8 height 8
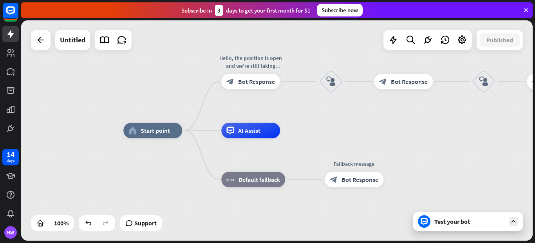
click at [486, 223] on div "Test your bot" at bounding box center [470, 222] width 71 height 8
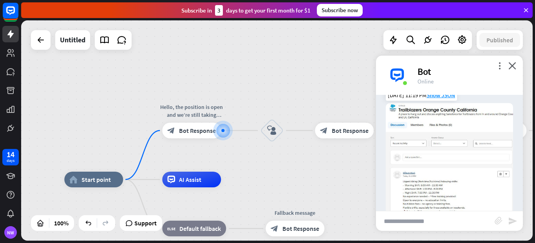
scroll to position [25, 0]
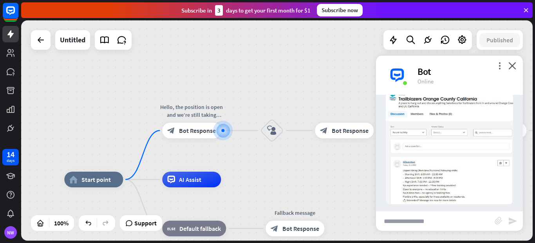
click at [410, 221] on input "text" at bounding box center [435, 221] width 119 height 20
type input "***"
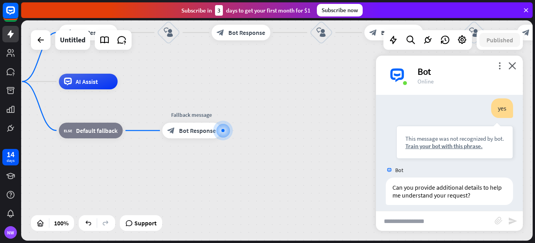
scroll to position [151, 0]
click at [352, 156] on div "home_2 Start point Hello, the position is open and we’re still taking applicati…" at bounding box center [217, 192] width 512 height 220
click at [514, 65] on icon "close" at bounding box center [513, 65] width 8 height 7
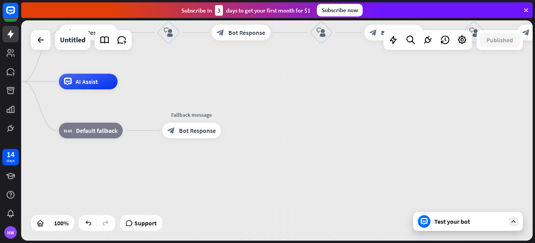
click at [277, 108] on div "home_2 Start point Hello, the position is open and we’re still taking applicati…" at bounding box center [217, 192] width 512 height 220
